Goal: Task Accomplishment & Management: Complete application form

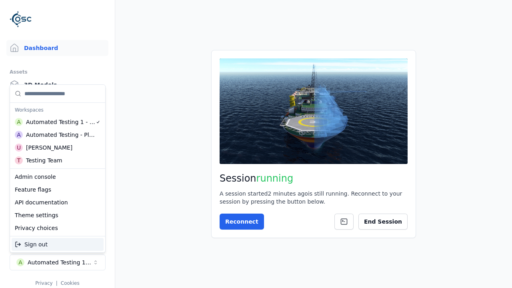
click at [58, 177] on div "Admin console" at bounding box center [58, 176] width 92 height 13
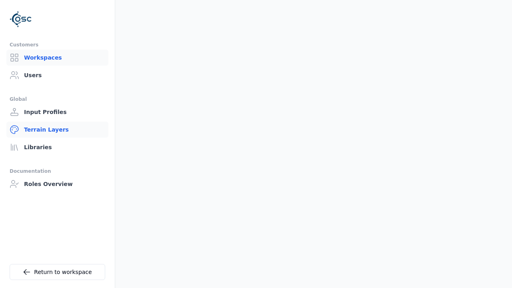
click at [57, 129] on link "Terrain Layers" at bounding box center [57, 130] width 102 height 16
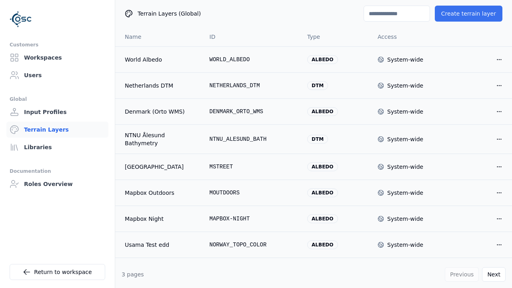
click at [468, 14] on button "Create terrain layer" at bounding box center [468, 14] width 68 height 16
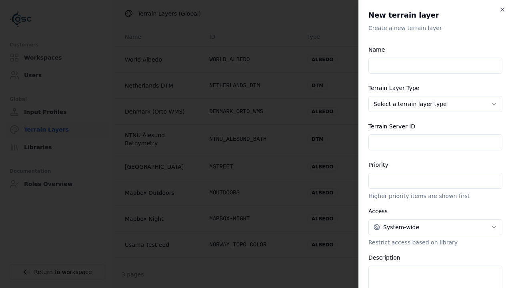
click at [502, 66] on input "Name" at bounding box center [435, 66] width 134 height 16
type input "**********"
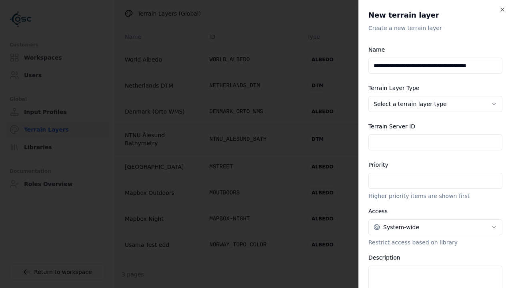
scroll to position [0, 0]
